Goal: Task Accomplishment & Management: Use online tool/utility

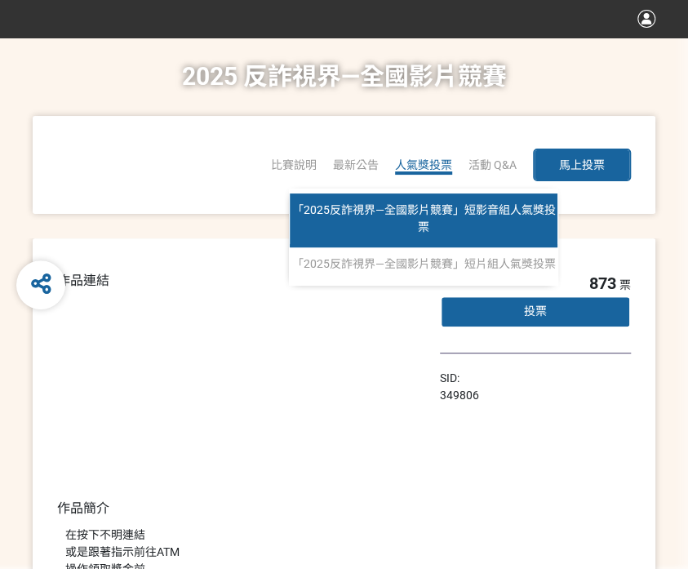
click at [441, 212] on span "「2025反詐視界—全國影片競賽」短影音組人氣獎投票" at bounding box center [424, 218] width 264 height 30
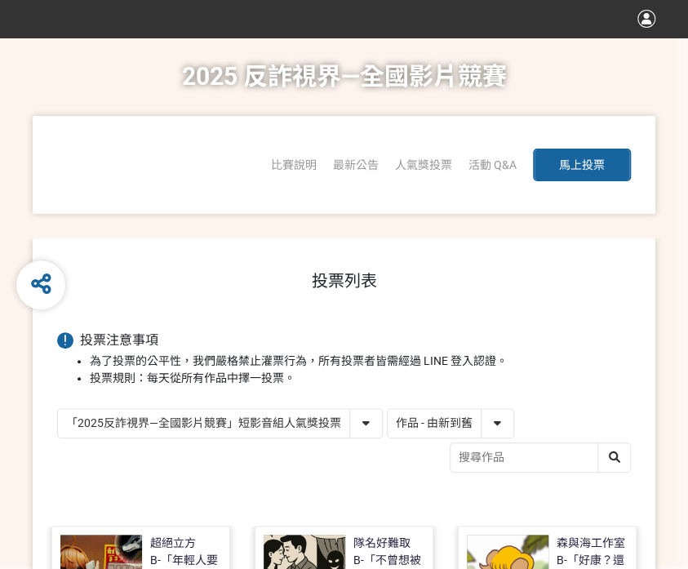
click at [500, 427] on select "作品 - 由新到舊 作品 - 由舊到新 票數 - 由多到少 票數 - 由少到多" at bounding box center [451, 423] width 126 height 29
select select "vote"
click at [388, 409] on select "作品 - 由新到舊 作品 - 由舊到新 票數 - 由多到少 票數 - 由少到多" at bounding box center [451, 423] width 126 height 29
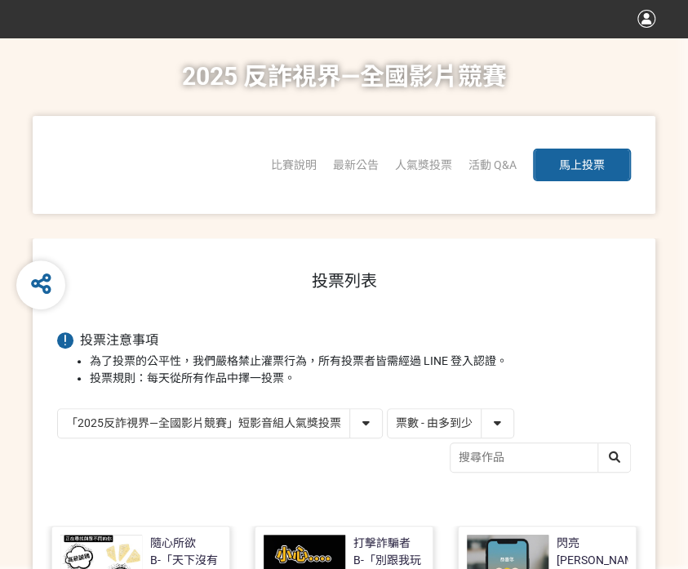
scroll to position [327, 0]
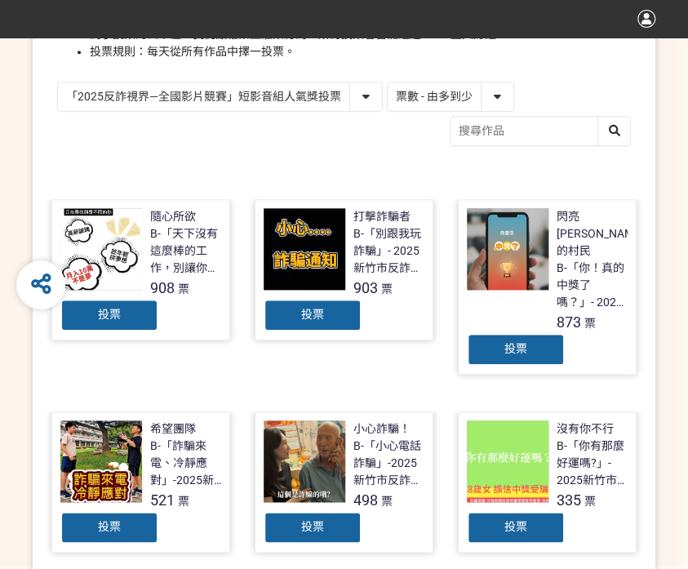
click at [114, 320] on div "投票" at bounding box center [109, 315] width 98 height 33
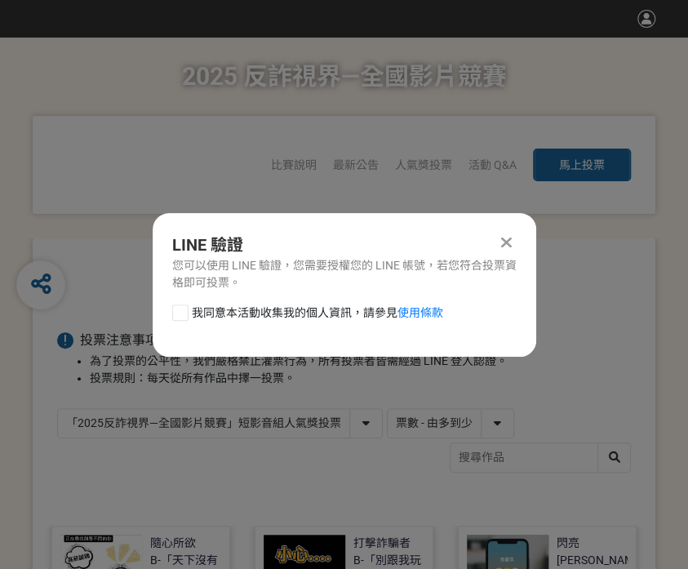
scroll to position [0, 0]
click at [175, 308] on div at bounding box center [180, 313] width 16 height 16
checkbox input "true"
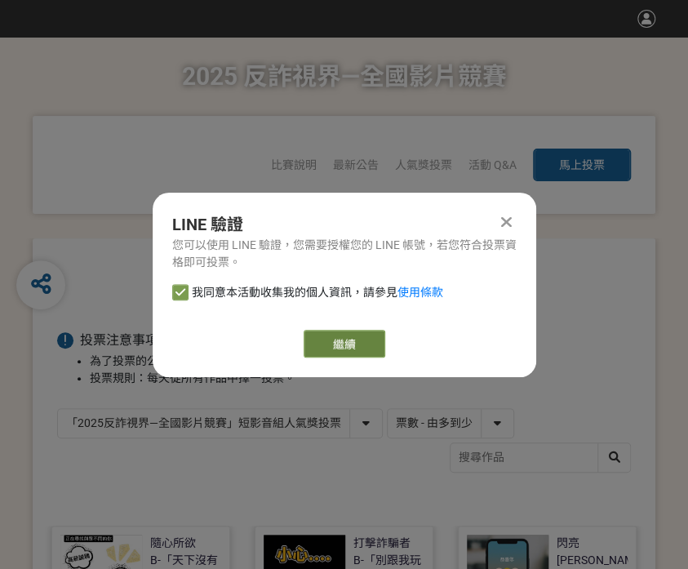
click at [341, 345] on link "繼續" at bounding box center [345, 344] width 82 height 28
